Goal: Navigation & Orientation: Find specific page/section

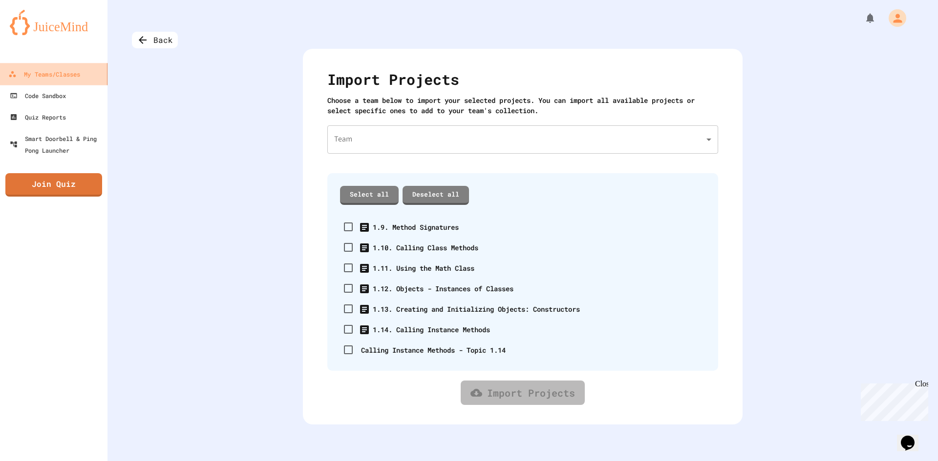
click at [70, 71] on div "My Teams/Classes" at bounding box center [44, 74] width 72 height 12
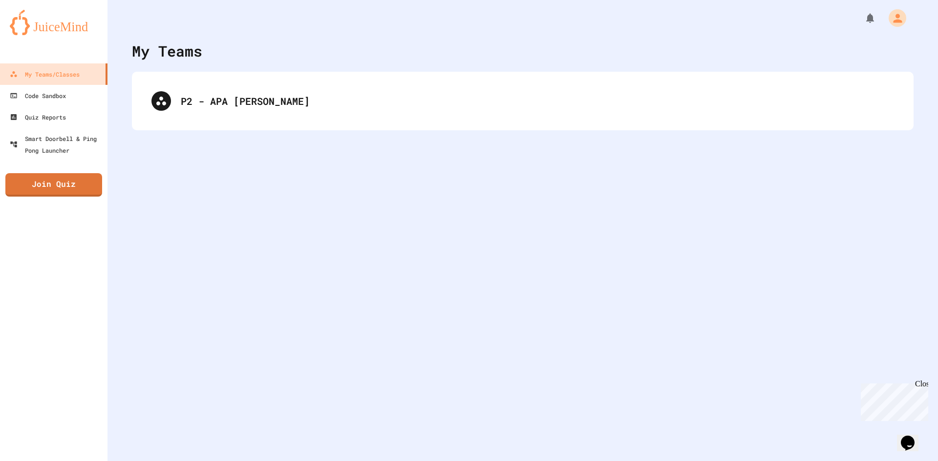
click at [142, 43] on div "My Teams" at bounding box center [167, 51] width 70 height 22
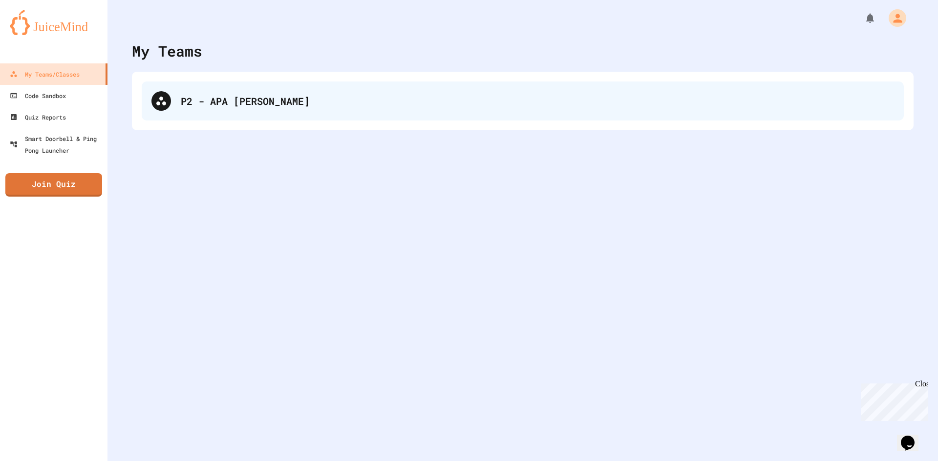
click at [174, 101] on div "P2 - APA [PERSON_NAME]" at bounding box center [523, 101] width 762 height 39
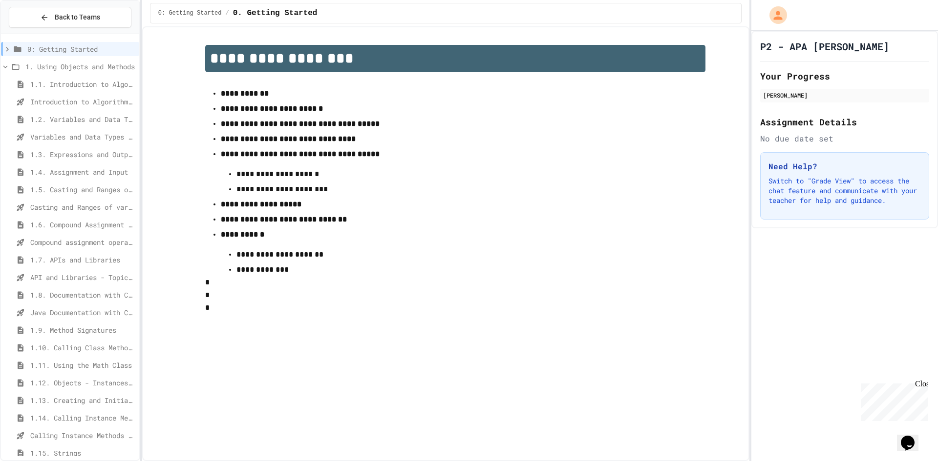
scroll to position [99, 0]
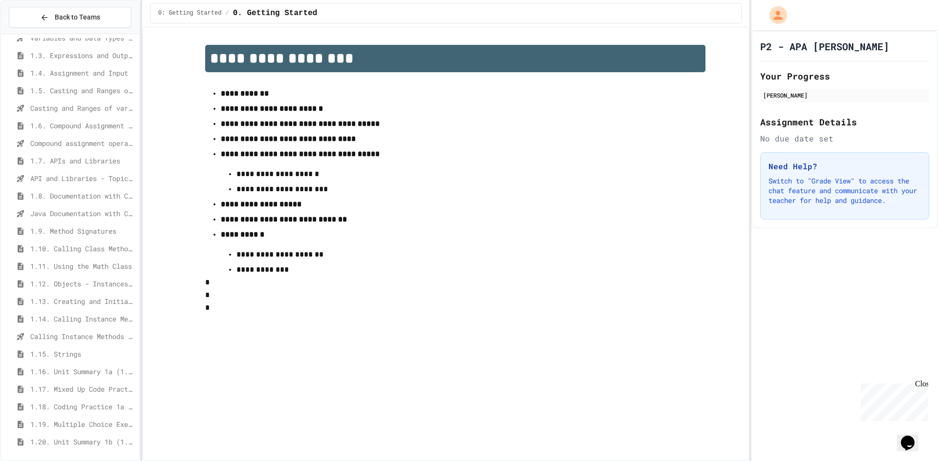
click at [70, 235] on span "1.9. Method Signatures" at bounding box center [82, 231] width 105 height 10
